Goal: Task Accomplishment & Management: Manage account settings

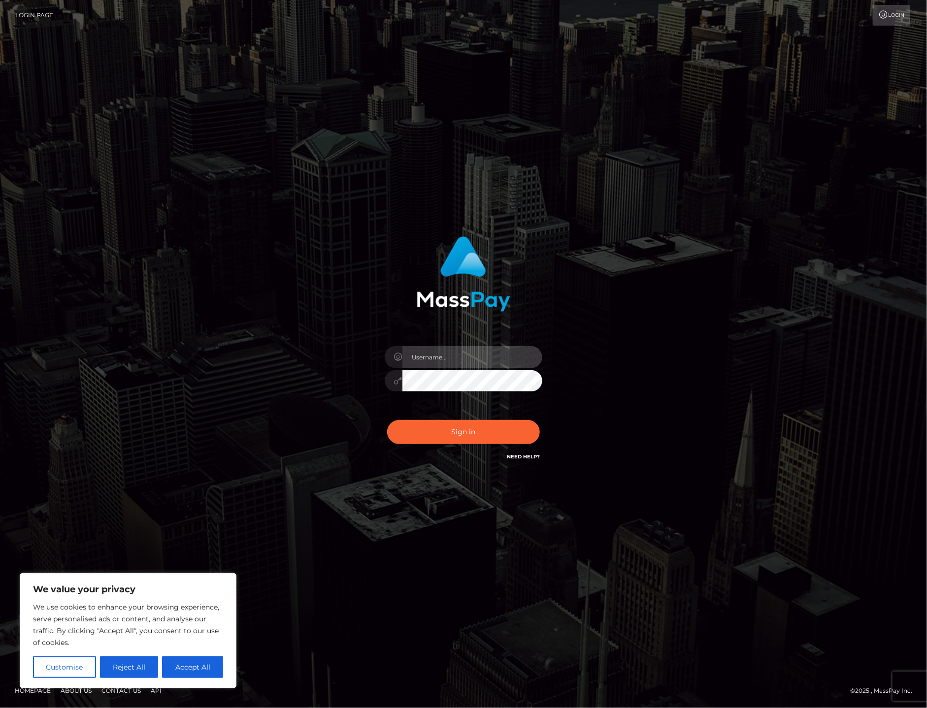
type input "alexism"
drag, startPoint x: 421, startPoint y: 428, endPoint x: 409, endPoint y: 431, distance: 12.8
click at [421, 428] on button "Sign in" at bounding box center [463, 432] width 153 height 24
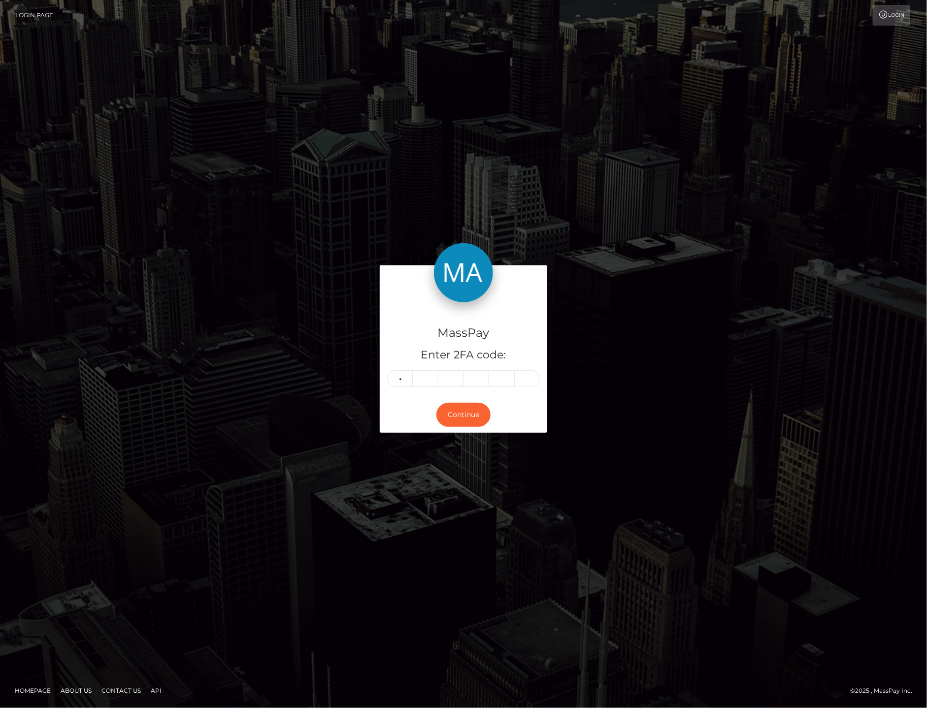
type input "6"
type input "8"
type input "0"
type input "8"
type input "6"
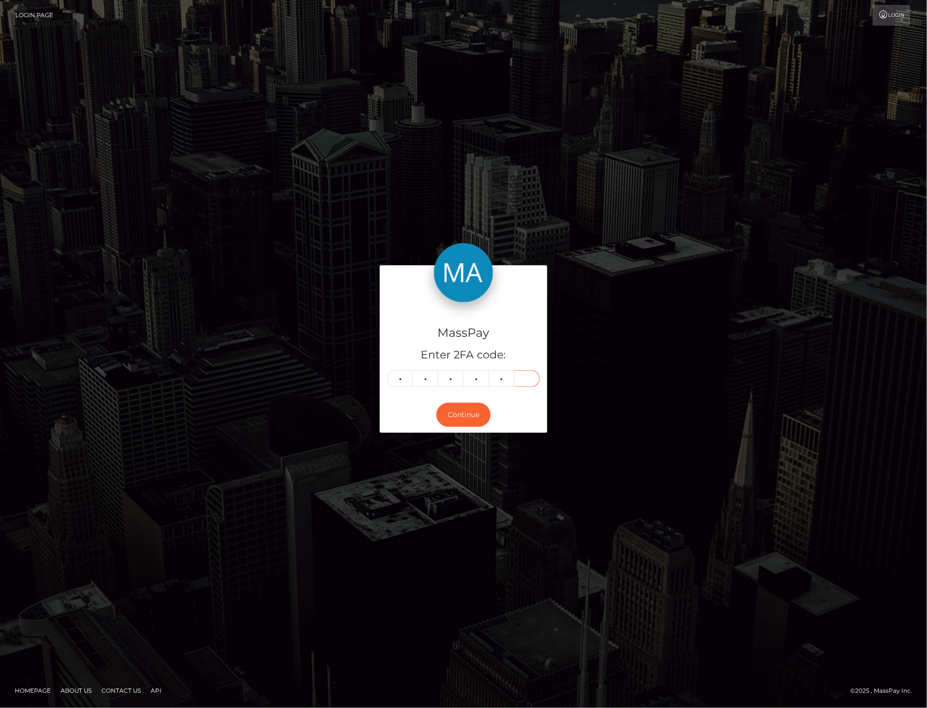
type input "8"
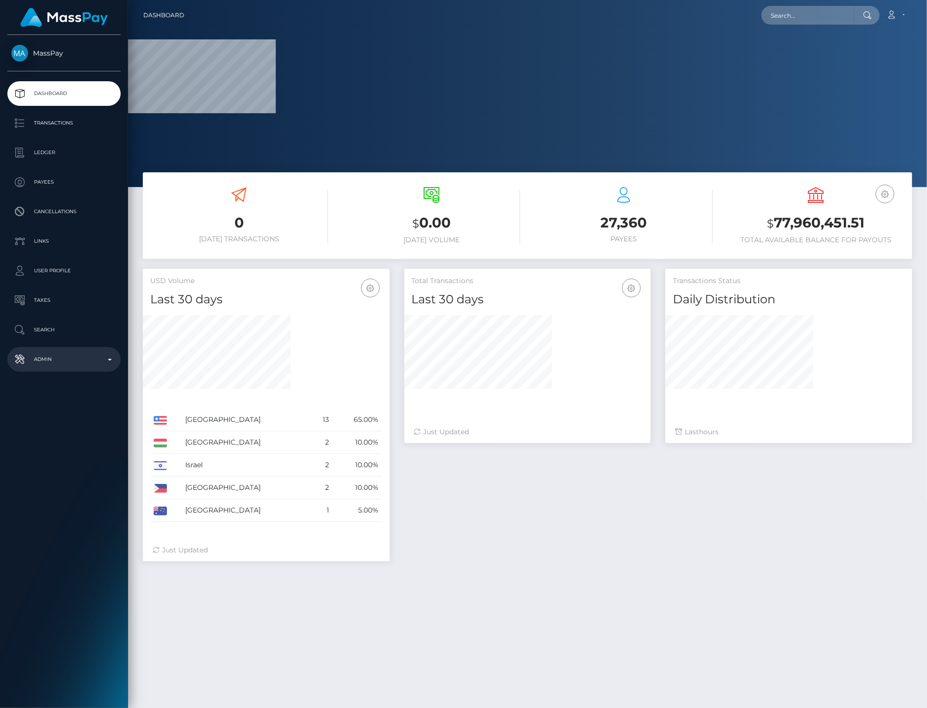
click at [99, 366] on p "Admin" at bounding box center [63, 359] width 105 height 15
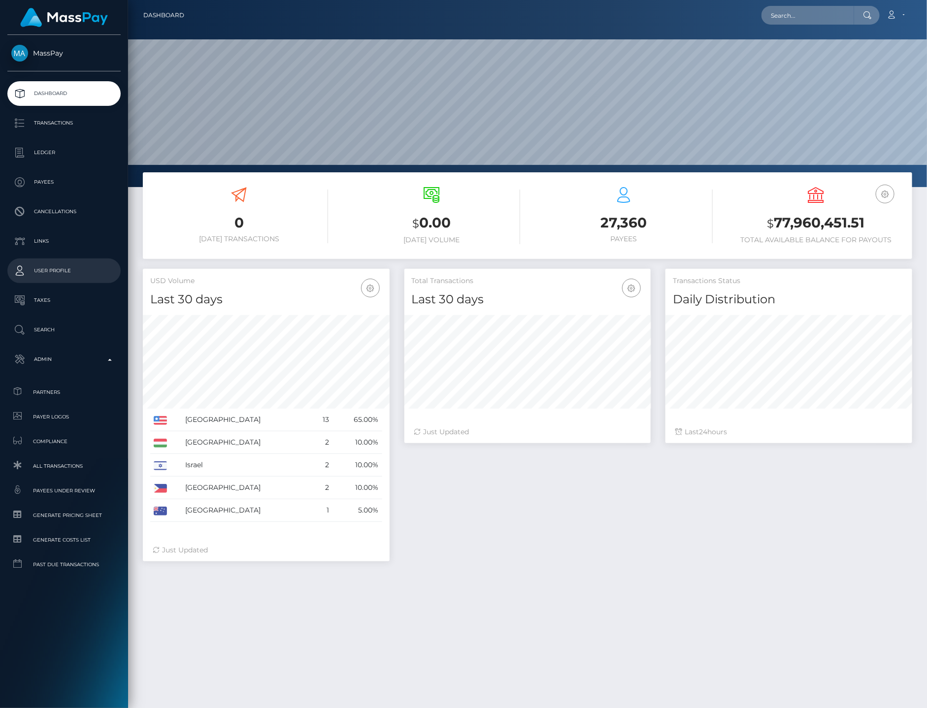
click at [70, 279] on link "User Profile" at bounding box center [63, 271] width 113 height 25
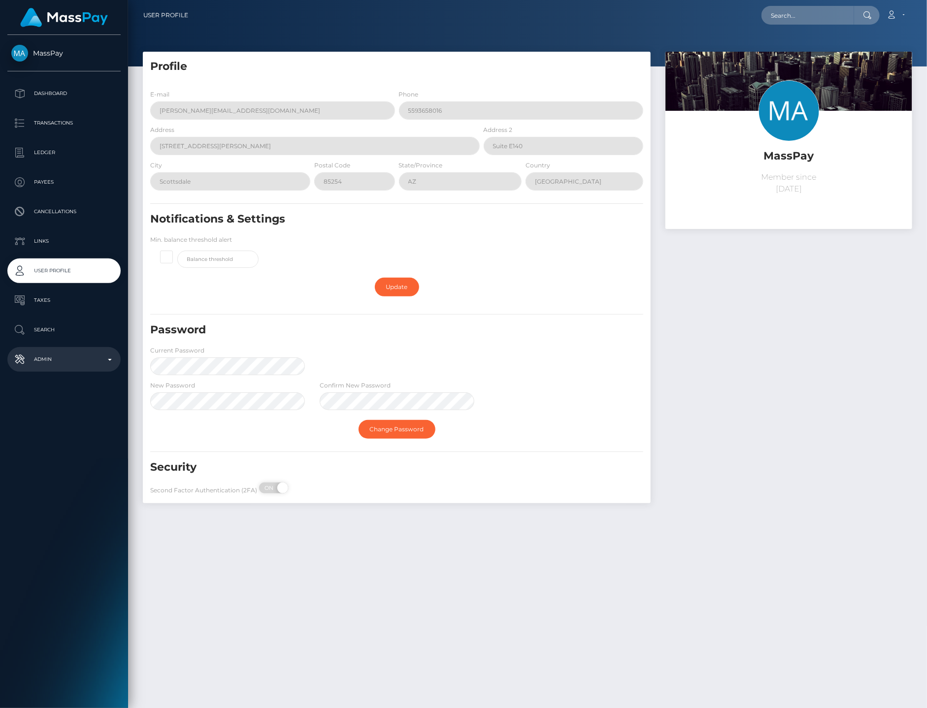
click at [94, 361] on p "Admin" at bounding box center [63, 359] width 105 height 15
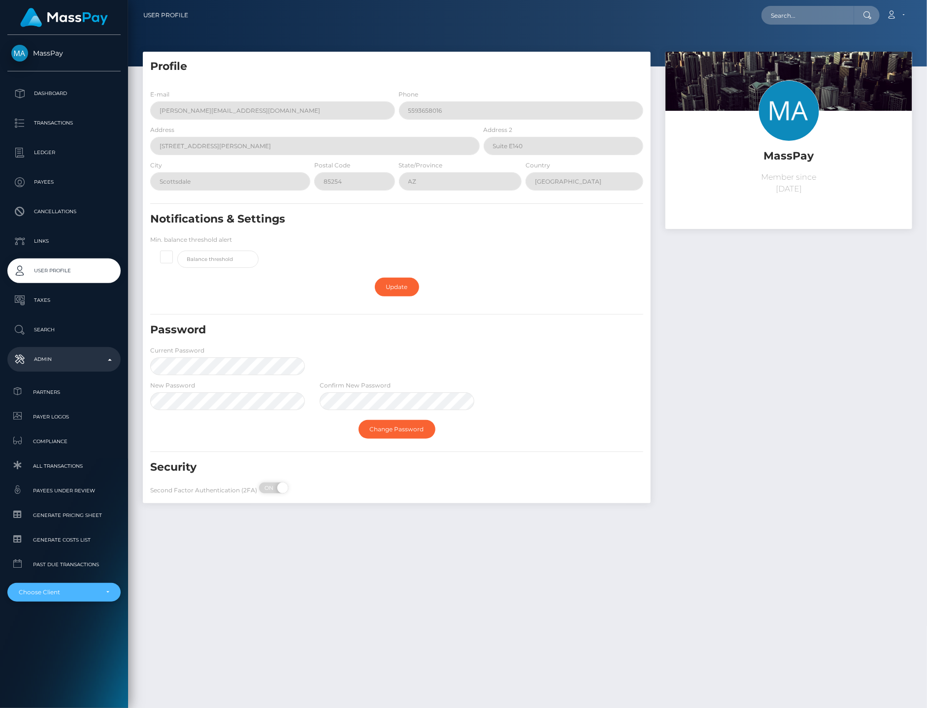
click at [42, 598] on div "Choose Client" at bounding box center [63, 592] width 113 height 19
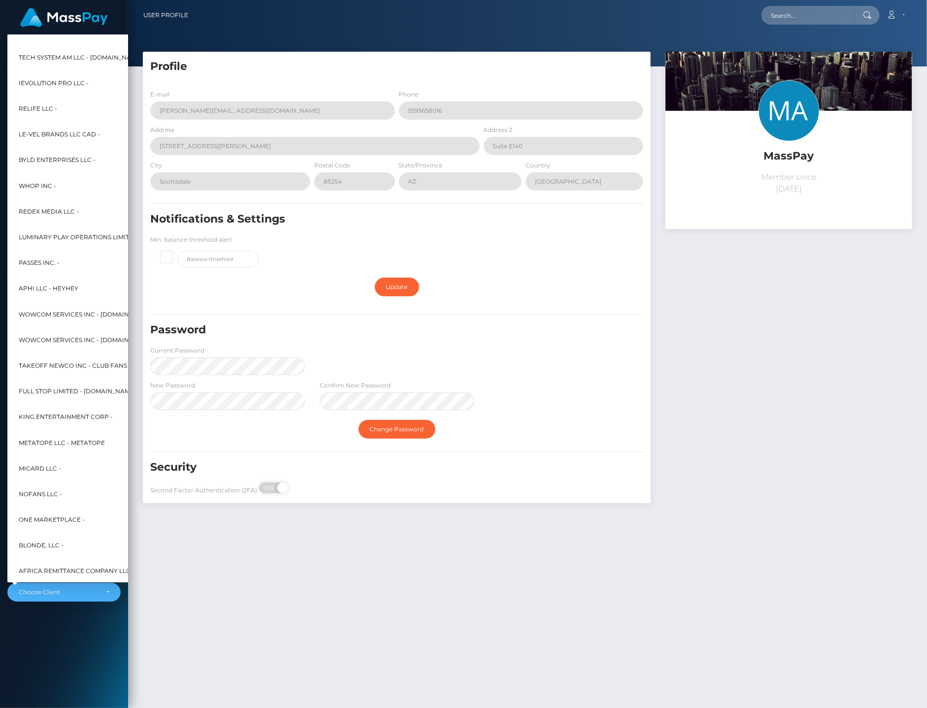
scroll to position [25, 0]
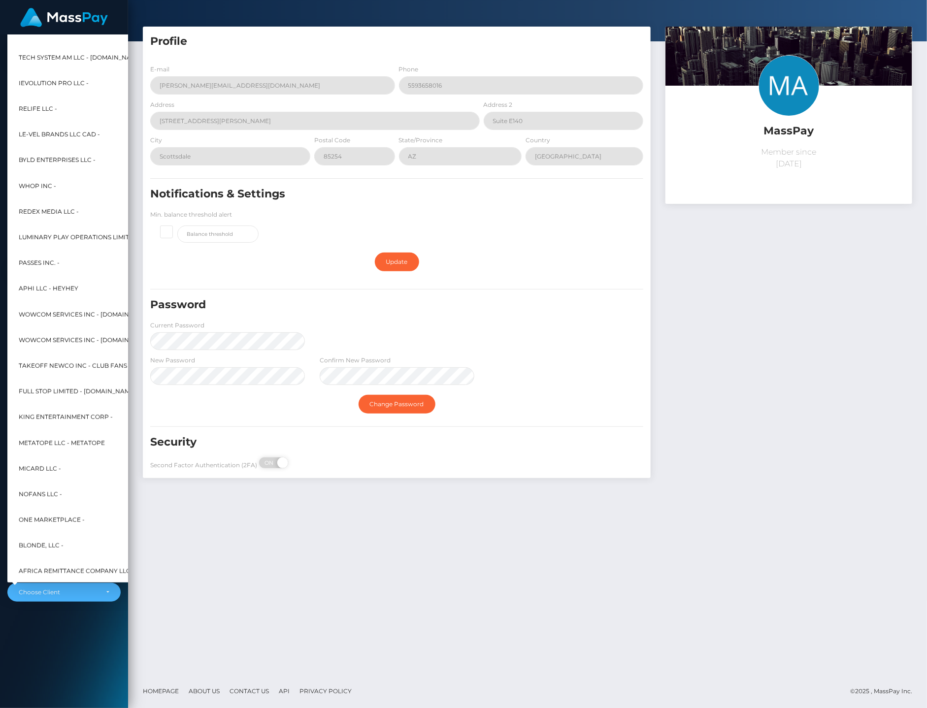
click at [38, 362] on span "Takeoff Newco Inc - Club Fans" at bounding box center [73, 366] width 108 height 13
select select "345"
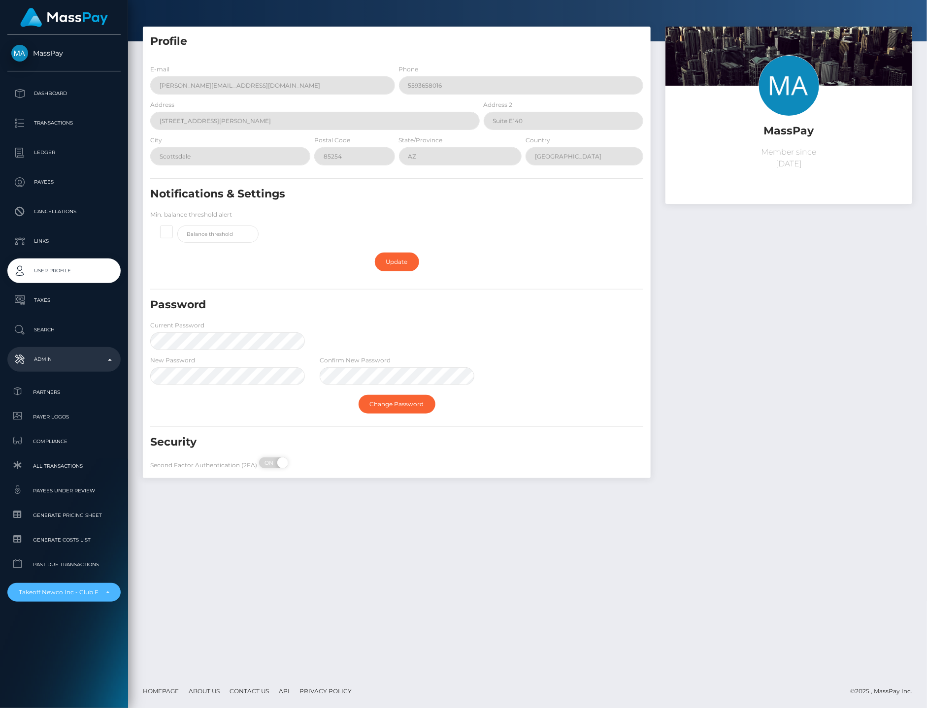
scroll to position [7542, 0]
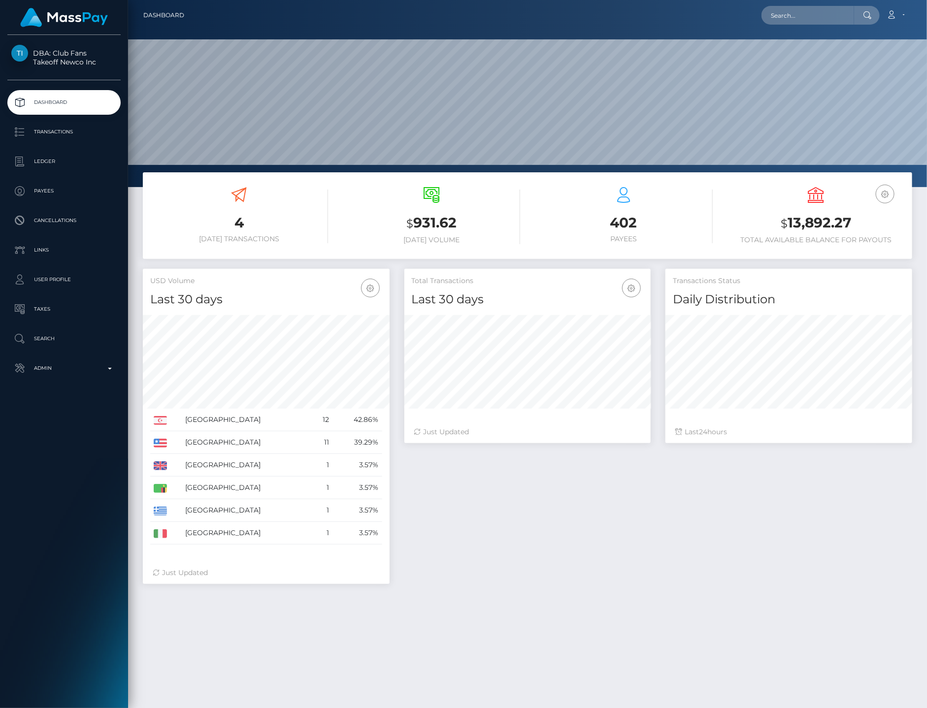
scroll to position [174, 246]
click at [65, 134] on p "Transactions" at bounding box center [63, 132] width 105 height 15
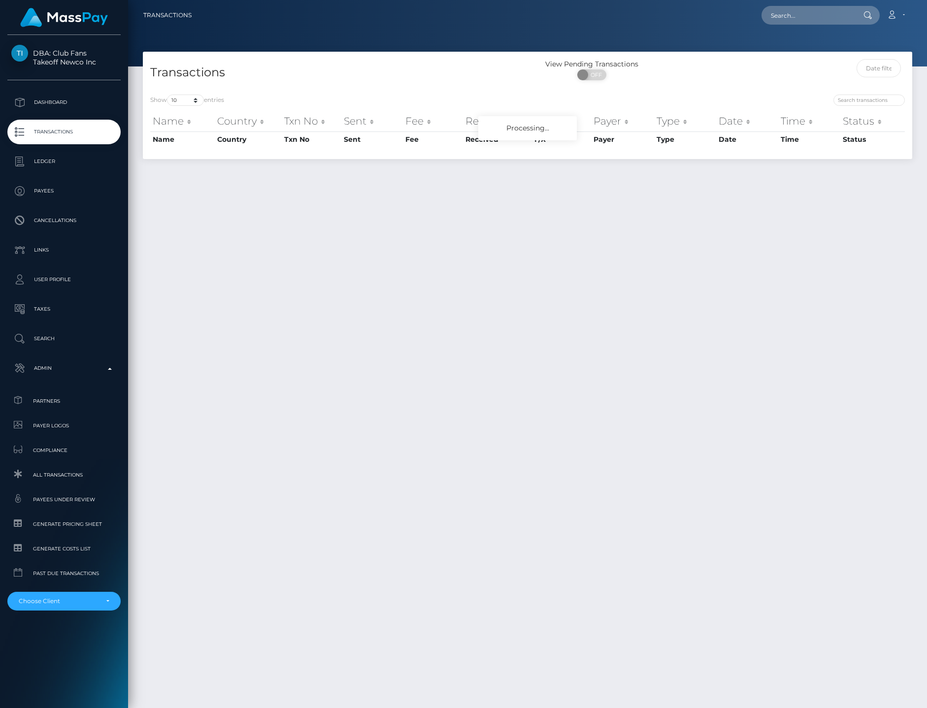
scroll to position [25, 0]
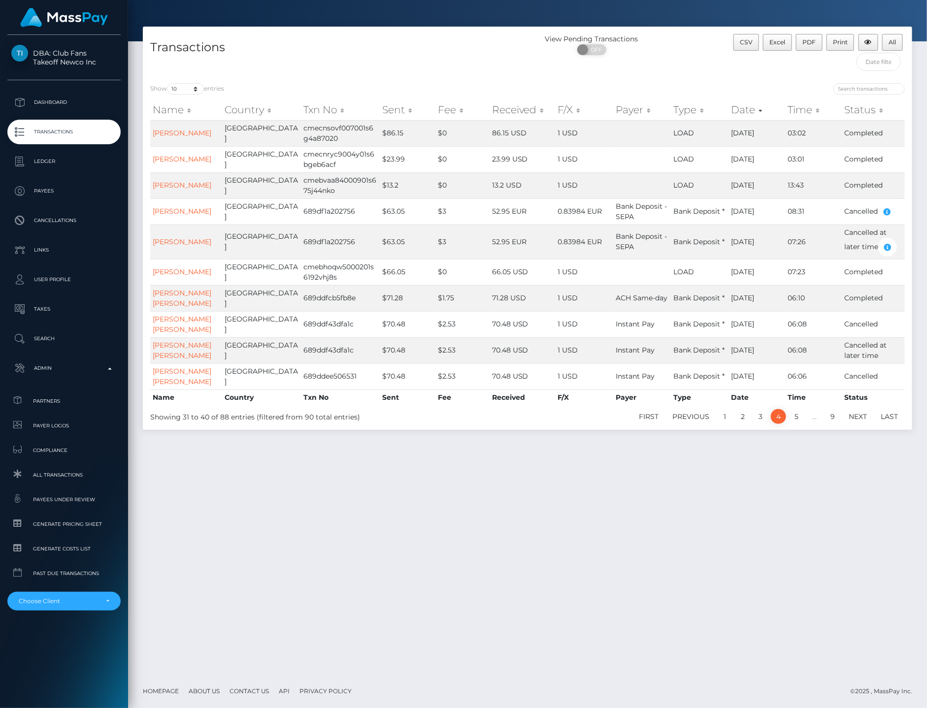
click at [26, 138] on p "Transactions" at bounding box center [63, 132] width 105 height 15
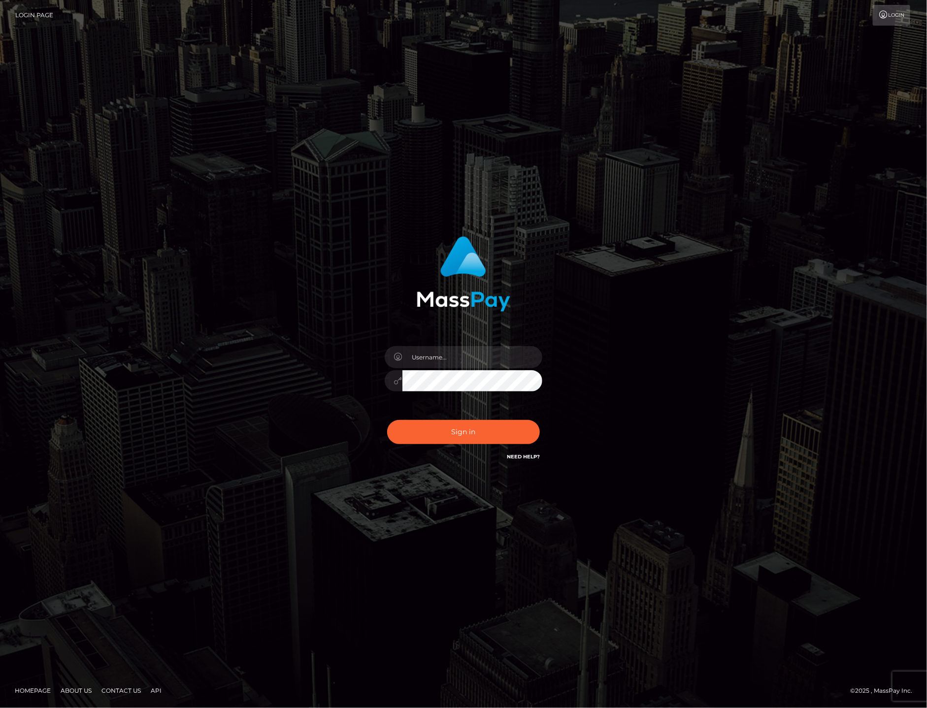
type input "alexism"
